Goal: Transaction & Acquisition: Book appointment/travel/reservation

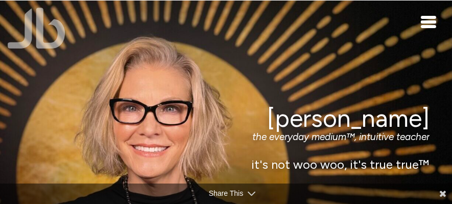
scroll to position [51, 0]
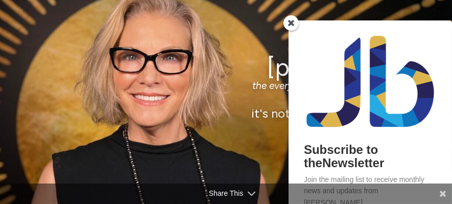
click at [290, 20] on span at bounding box center [290, 22] width 15 height 15
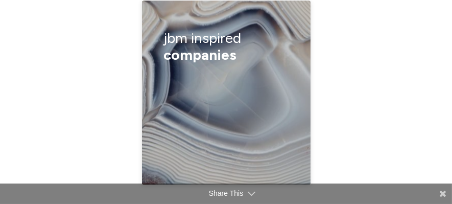
scroll to position [2909, 0]
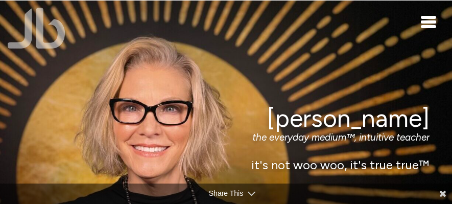
scroll to position [2909, 0]
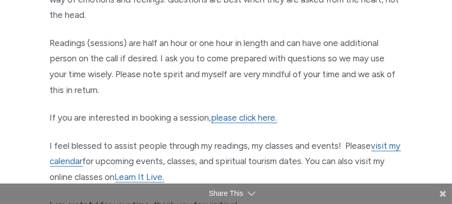
scroll to position [663, 0]
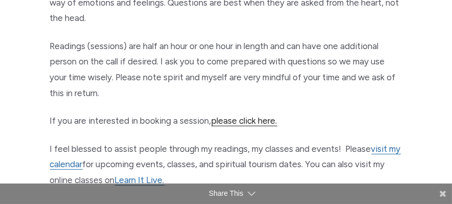
click at [253, 123] on link "please click here." at bounding box center [244, 120] width 66 height 11
